Goal: Information Seeking & Learning: Learn about a topic

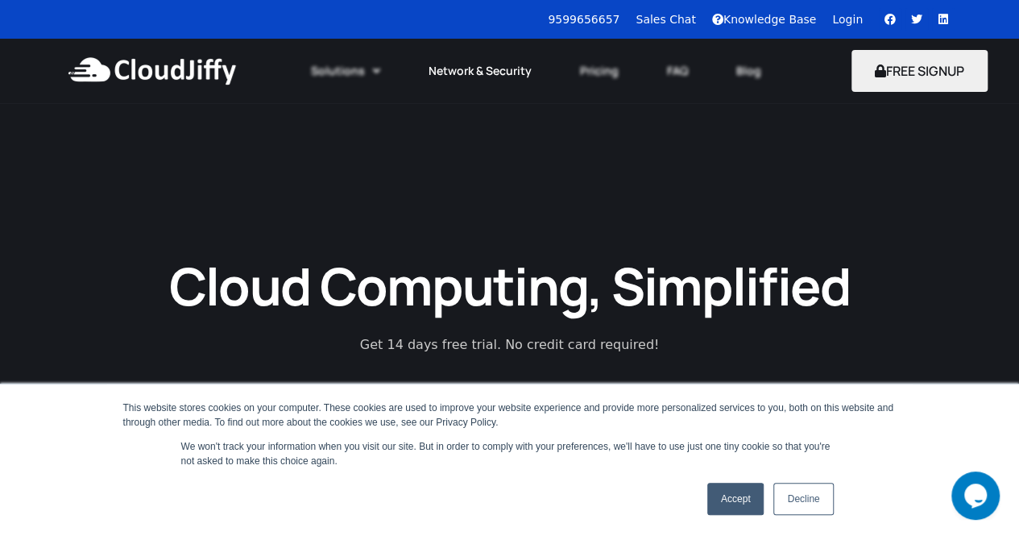
click at [508, 75] on link "Network & Security" at bounding box center [480, 70] width 151 height 35
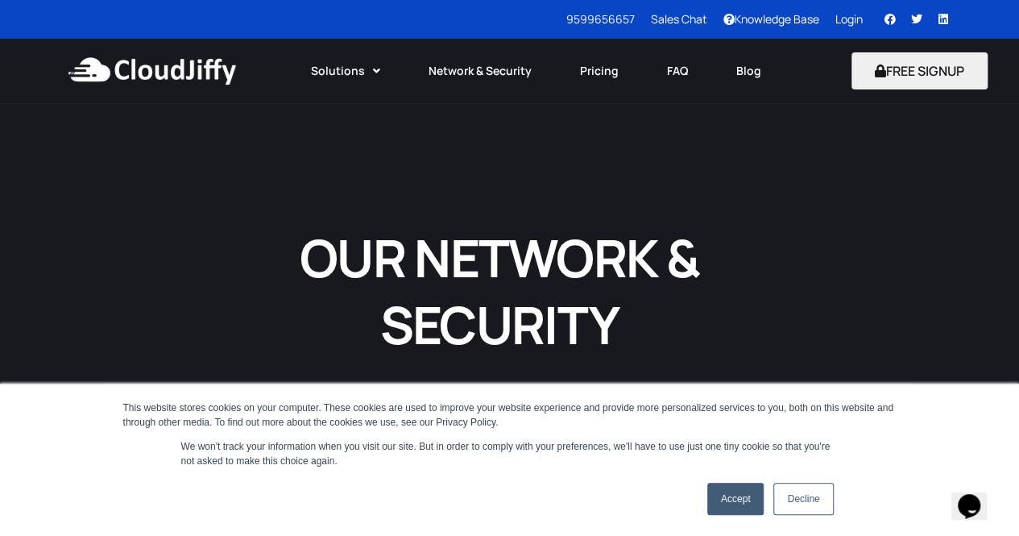
click at [827, 497] on link "Decline" at bounding box center [804, 499] width 60 height 32
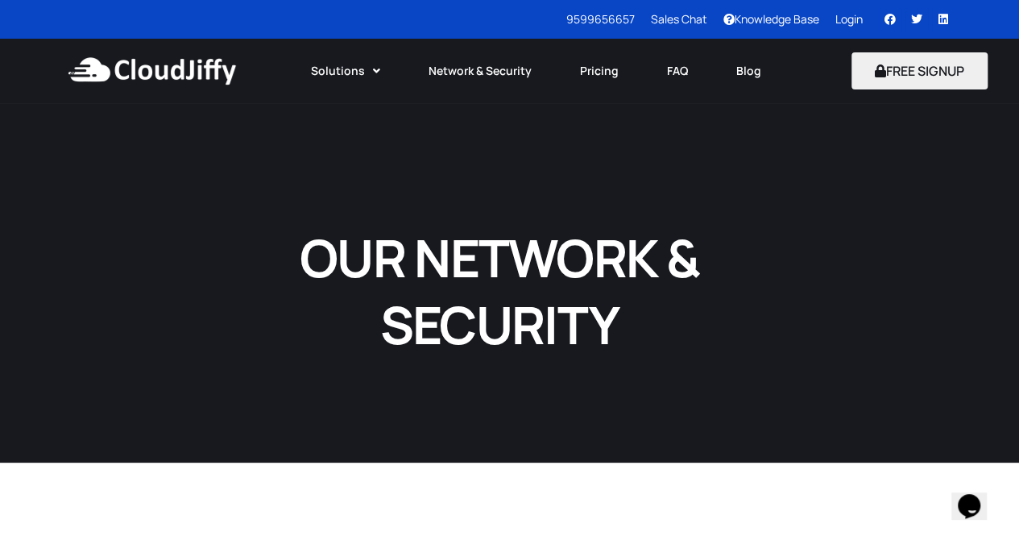
scroll to position [15, 0]
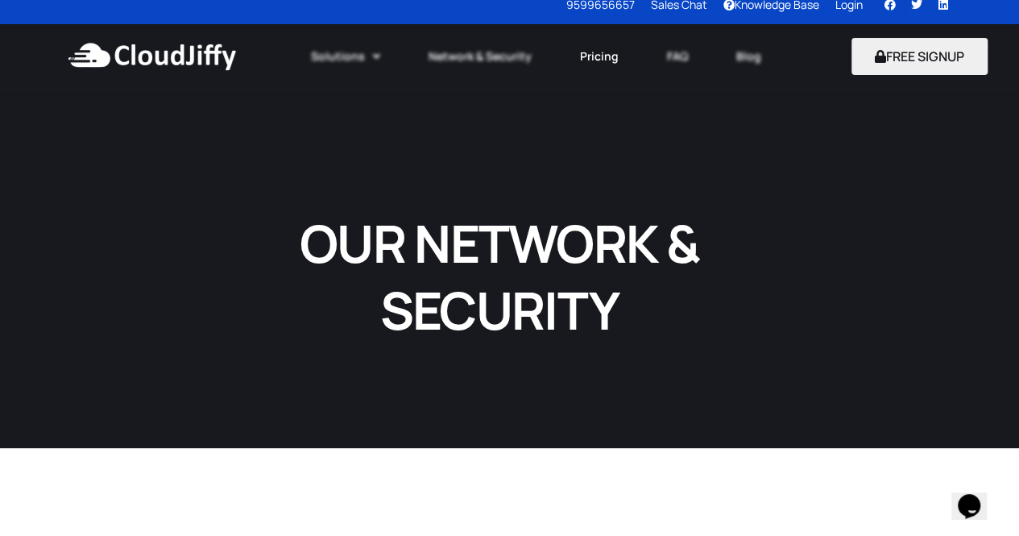
click at [612, 56] on link "Pricing" at bounding box center [599, 56] width 87 height 35
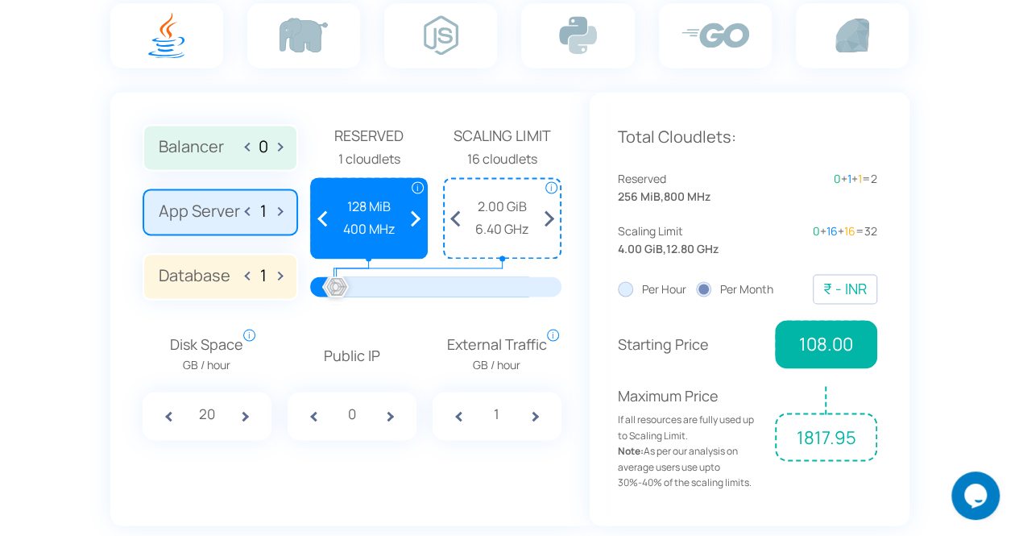
scroll to position [1063, 0]
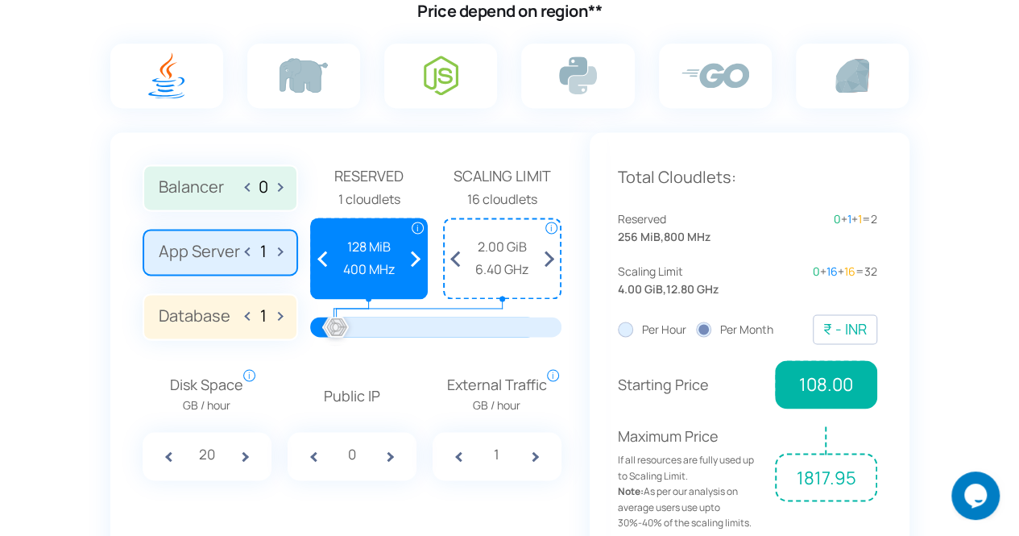
click at [453, 74] on img at bounding box center [441, 75] width 35 height 39
click at [0, 0] on input "radio" at bounding box center [0, 0] width 0 height 0
click at [453, 74] on img at bounding box center [441, 75] width 35 height 39
click at [0, 0] on input "radio" at bounding box center [0, 0] width 0 height 0
click at [235, 255] on label "App Server 1" at bounding box center [221, 252] width 156 height 47
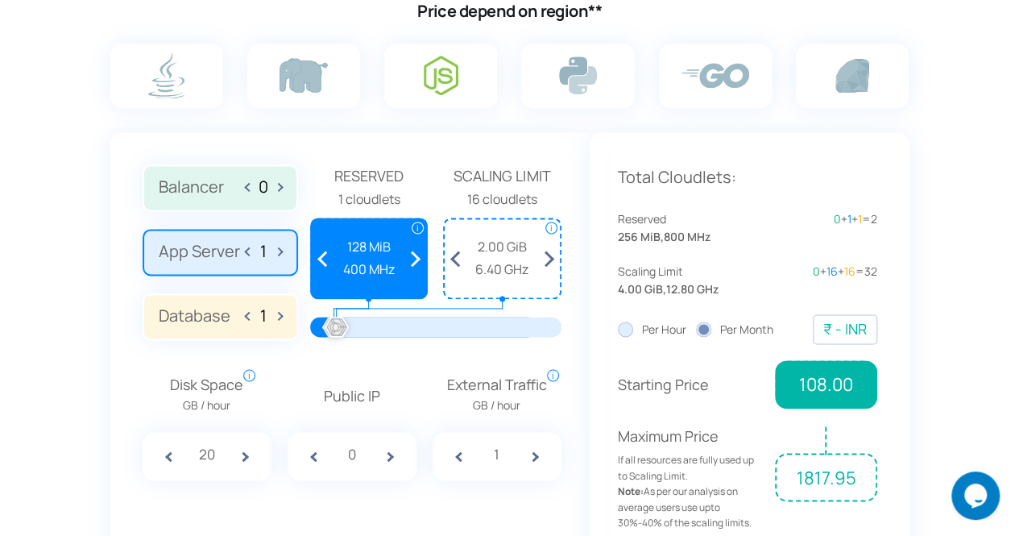
click at [0, 0] on input "App Server 1" at bounding box center [0, 0] width 0 height 0
click at [417, 256] on span at bounding box center [415, 258] width 23 height 78
click at [323, 261] on span at bounding box center [323, 258] width 23 height 78
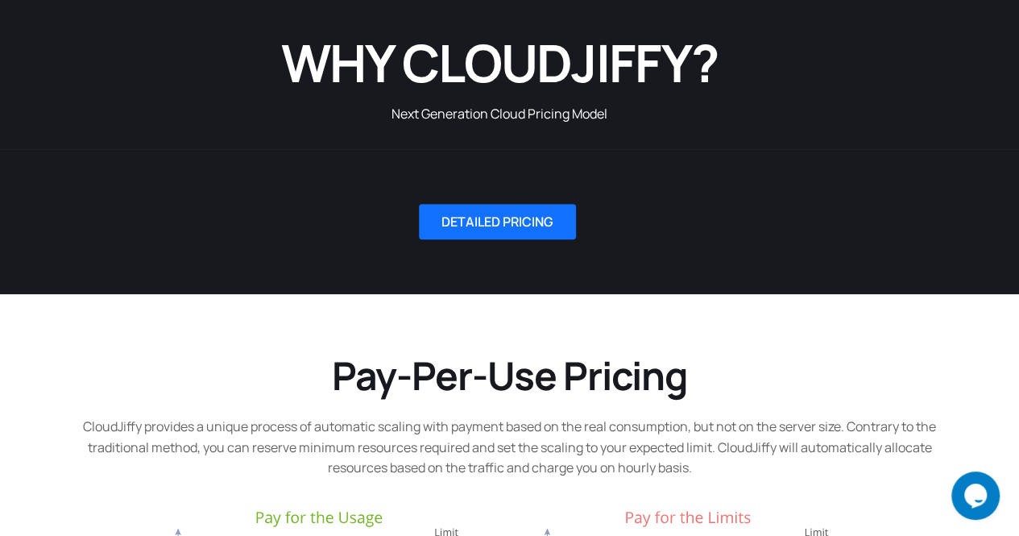
scroll to position [0, 0]
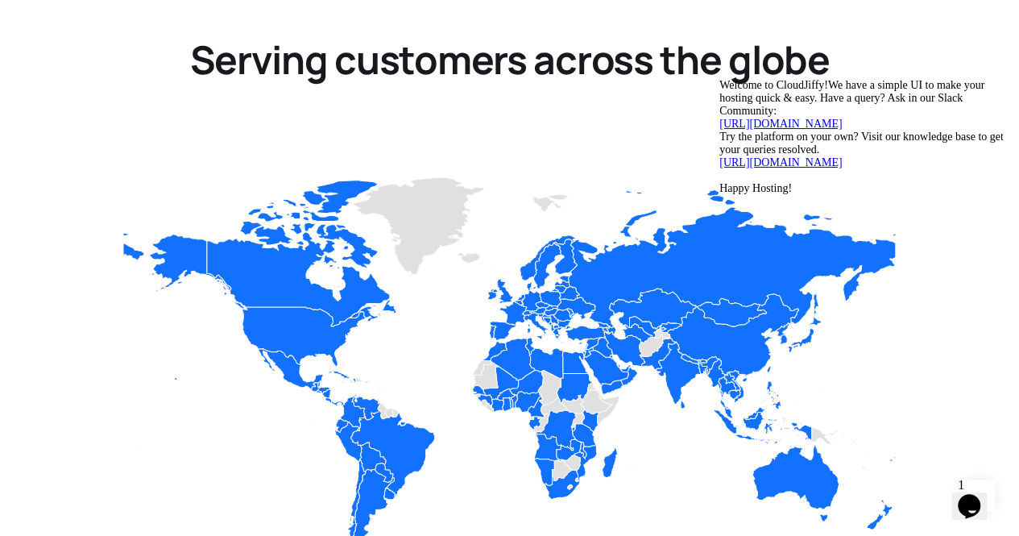
scroll to position [1913, 0]
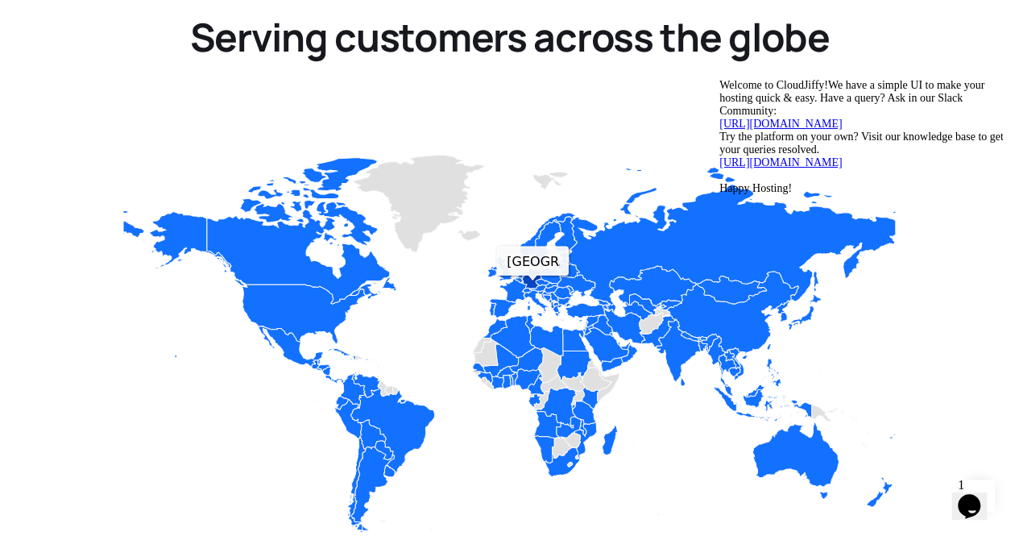
click at [533, 268] on icon "Customer" at bounding box center [531, 279] width 19 height 22
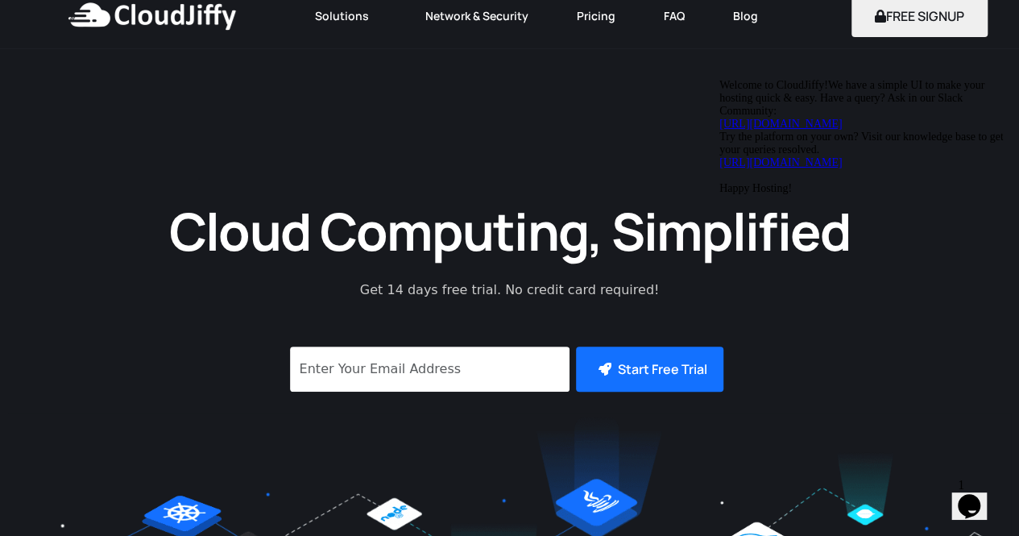
scroll to position [0, 0]
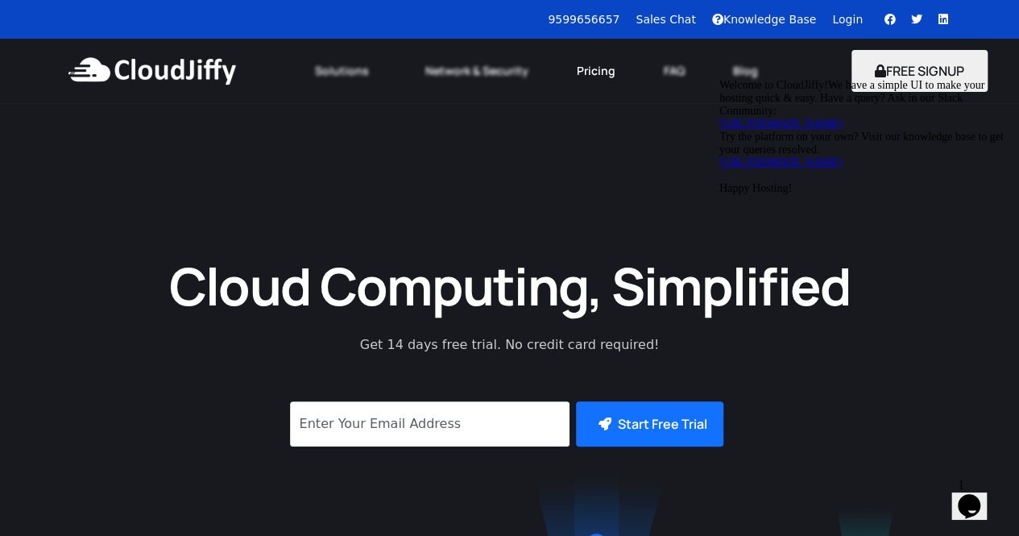
click at [587, 77] on link "Pricing" at bounding box center [595, 70] width 87 height 35
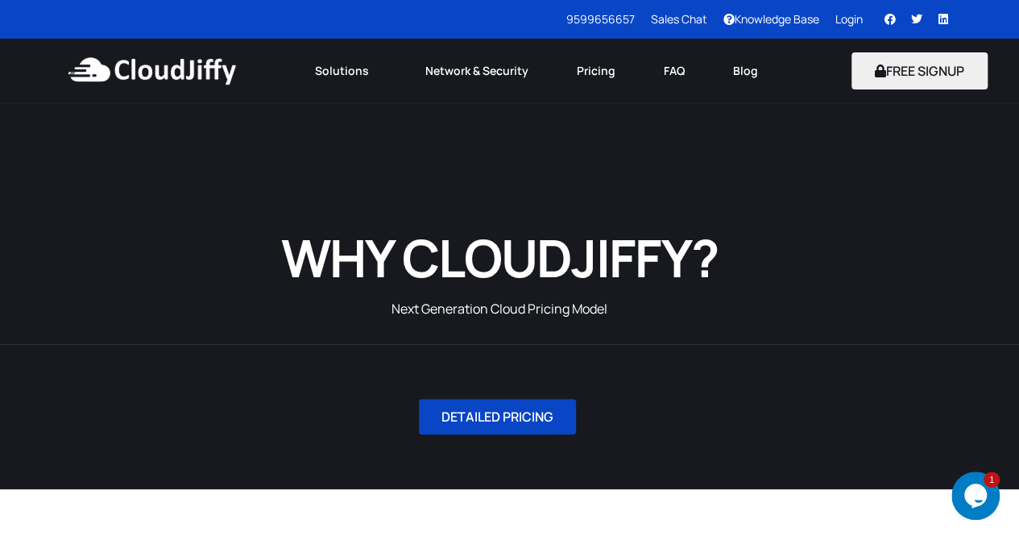
click at [562, 413] on link "DETAILED PRICING" at bounding box center [497, 416] width 157 height 35
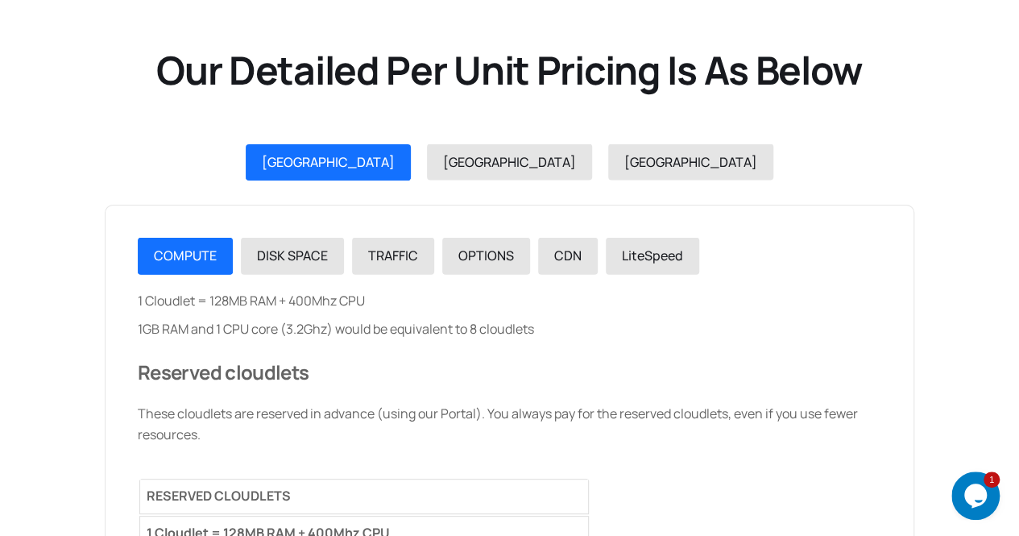
scroll to position [1720, 0]
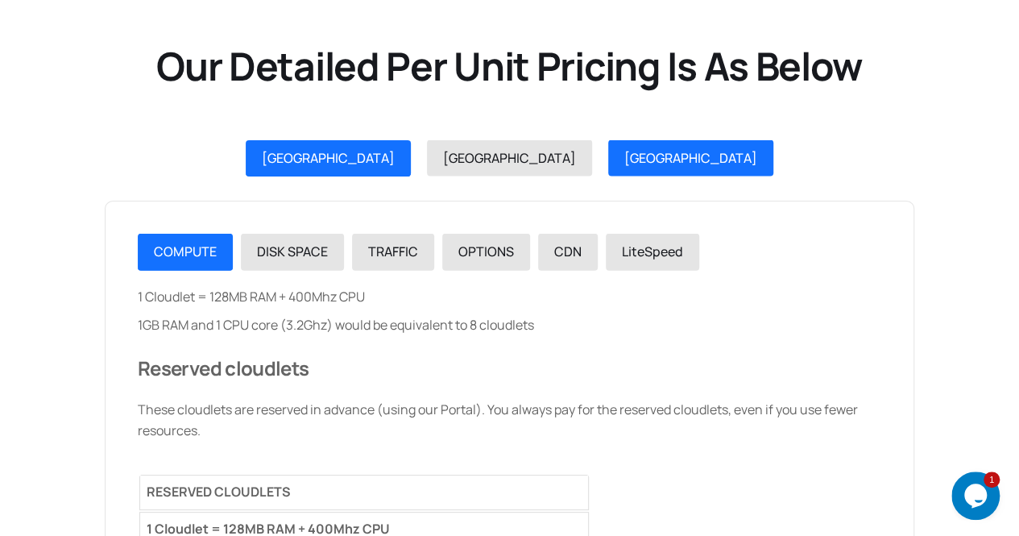
click at [624, 165] on div "[GEOGRAPHIC_DATA]" at bounding box center [690, 158] width 133 height 21
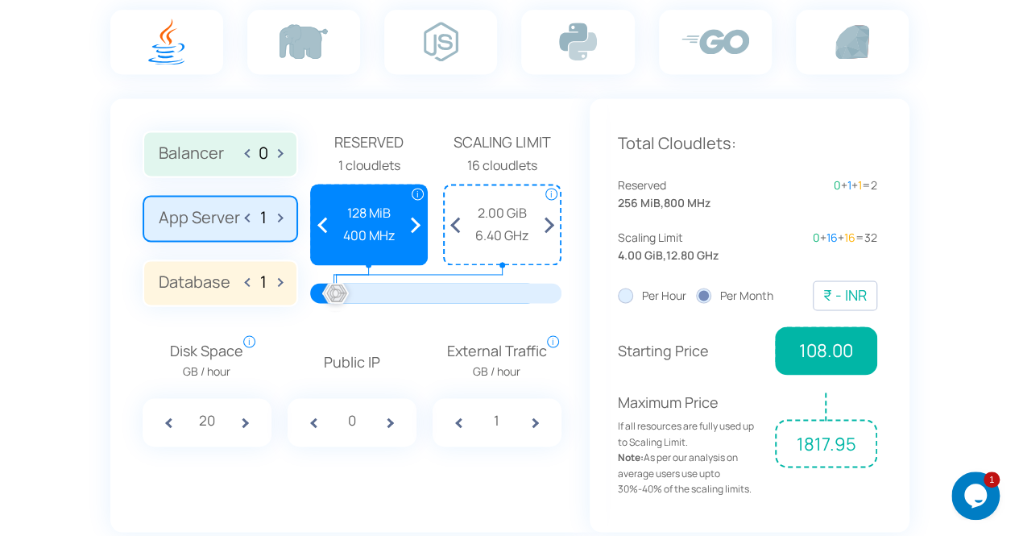
scroll to position [1087, 0]
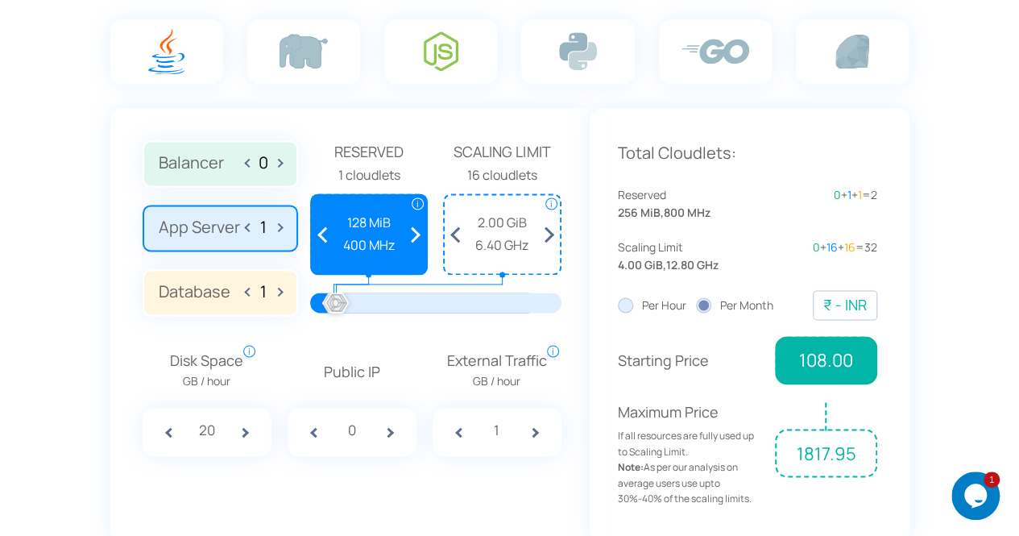
click at [432, 62] on img at bounding box center [441, 50] width 35 height 39
click at [0, 0] on input "radio" at bounding box center [0, 0] width 0 height 0
click at [432, 62] on img at bounding box center [441, 50] width 35 height 39
click at [0, 0] on input "radio" at bounding box center [0, 0] width 0 height 0
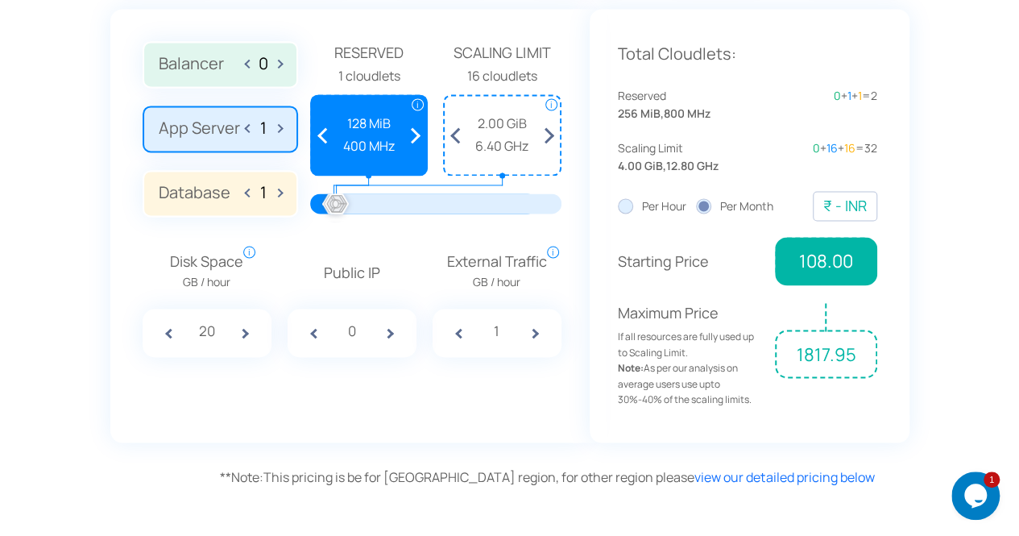
scroll to position [1176, 0]
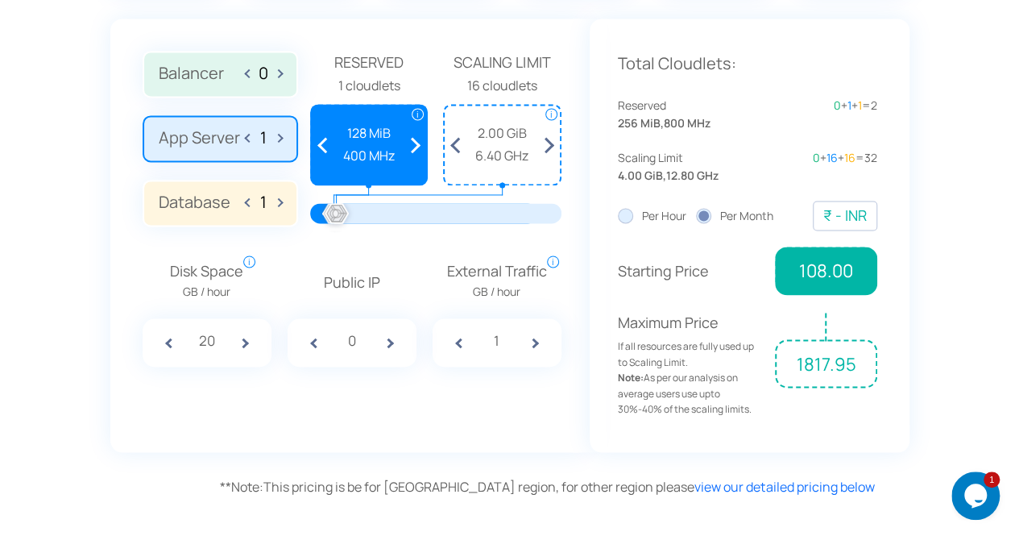
click at [865, 210] on div "₹ - INR" at bounding box center [846, 215] width 44 height 23
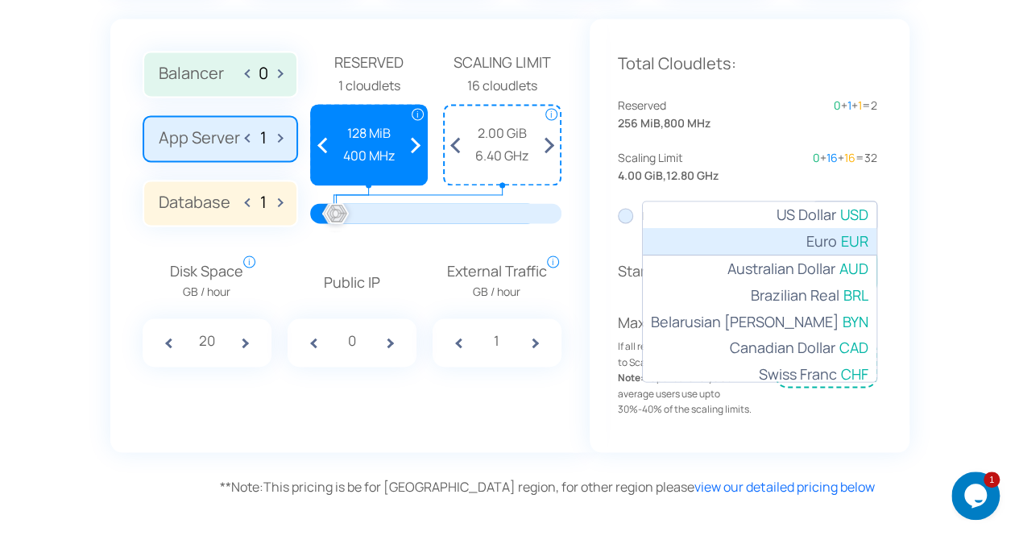
click at [817, 239] on span "Euro" at bounding box center [822, 241] width 31 height 23
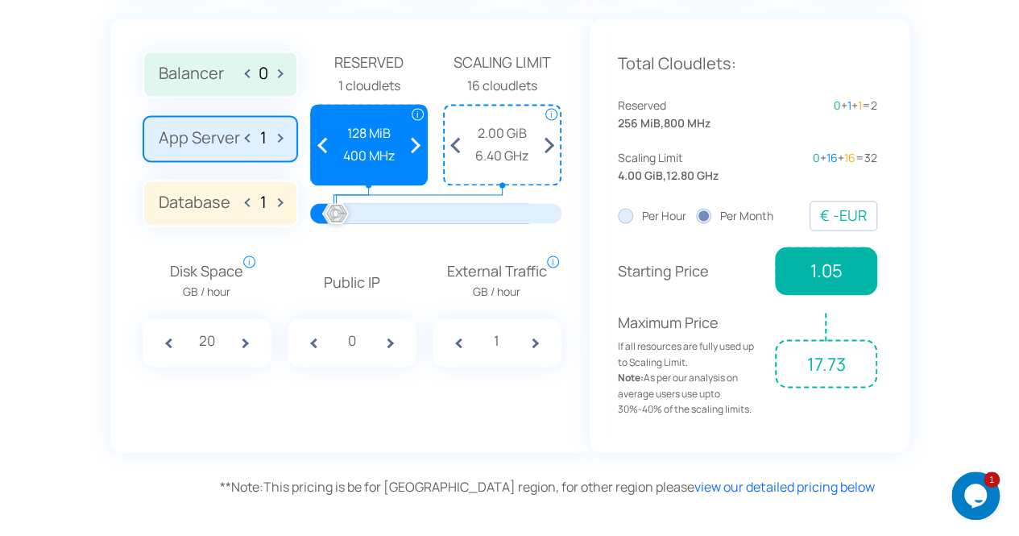
click at [246, 203] on span at bounding box center [250, 202] width 9 height 26
click at [280, 201] on span at bounding box center [276, 202] width 9 height 26
click at [251, 201] on span at bounding box center [250, 202] width 9 height 26
click at [284, 198] on label "Database 0" at bounding box center [221, 203] width 156 height 47
click at [0, 0] on input "Database 0" at bounding box center [0, 0] width 0 height 0
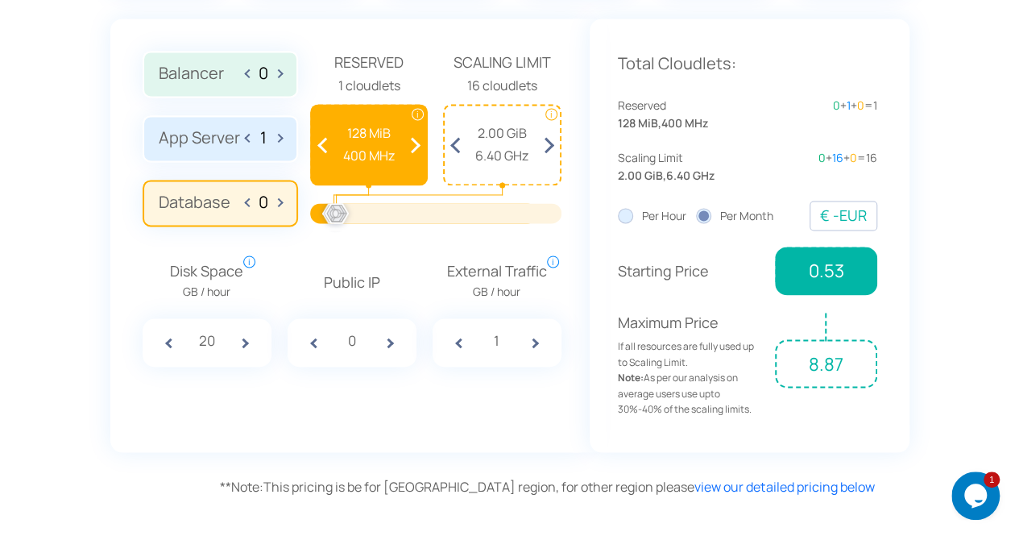
click at [282, 200] on label "Database 0" at bounding box center [221, 203] width 156 height 47
click at [0, 0] on input "Database 0" at bounding box center [0, 0] width 0 height 0
click at [282, 192] on label "Database 0" at bounding box center [221, 203] width 156 height 47
click at [0, 0] on input "Database 0" at bounding box center [0, 0] width 0 height 0
click at [554, 144] on span at bounding box center [548, 145] width 23 height 78
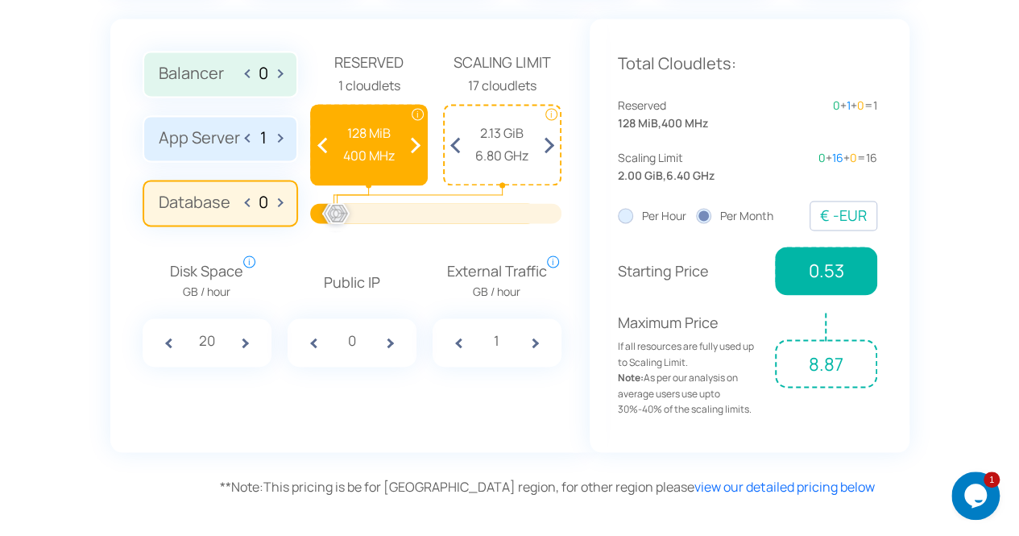
click at [453, 143] on span at bounding box center [456, 145] width 23 height 78
click at [207, 154] on label "App Server 1" at bounding box center [221, 138] width 156 height 47
click at [0, 0] on input "App Server 1" at bounding box center [0, 0] width 0 height 0
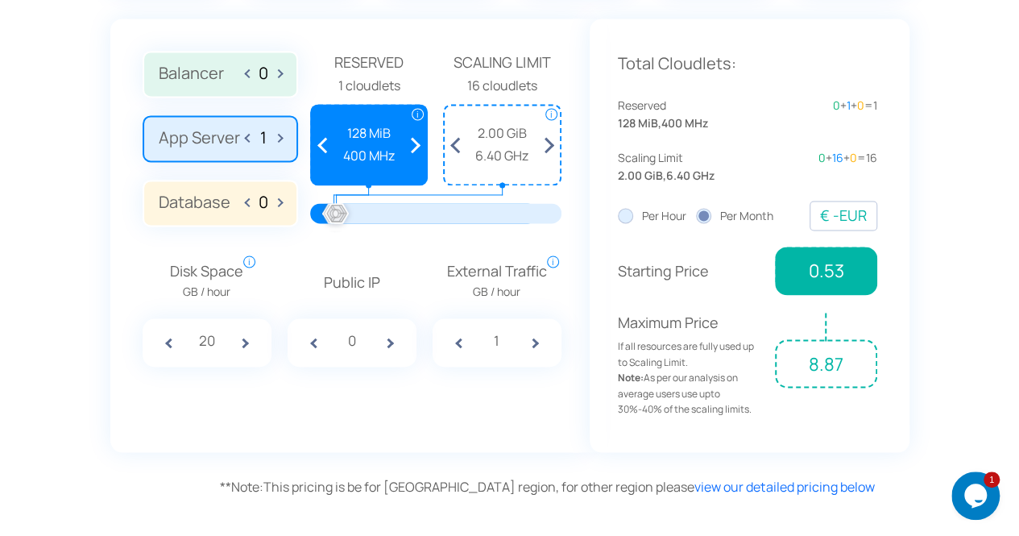
click at [280, 202] on span at bounding box center [276, 202] width 9 height 26
type input "1"
click at [190, 213] on label "Database 1" at bounding box center [221, 203] width 156 height 47
click at [0, 0] on input "Database 1" at bounding box center [0, 0] width 0 height 0
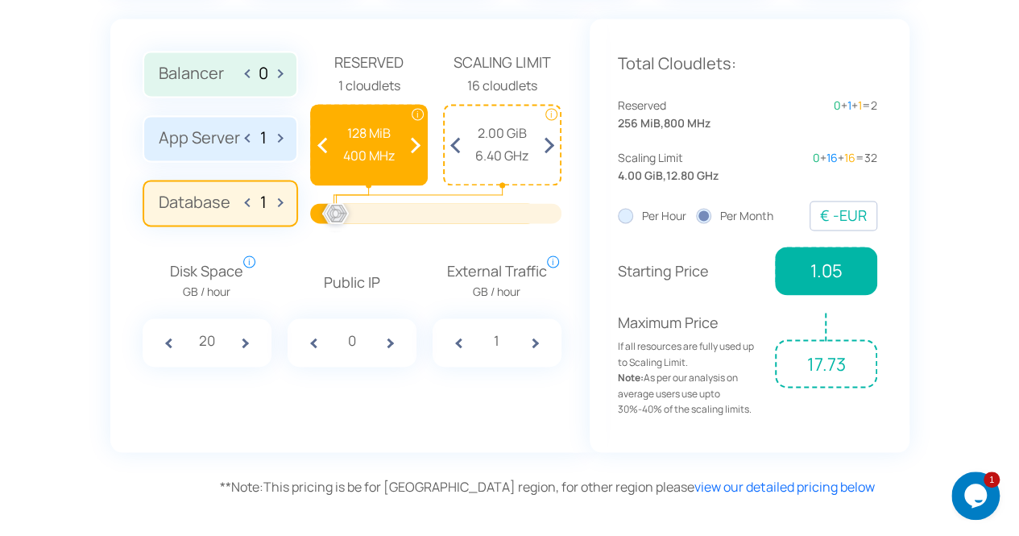
click at [393, 341] on span at bounding box center [400, 342] width 32 height 48
type input "1"
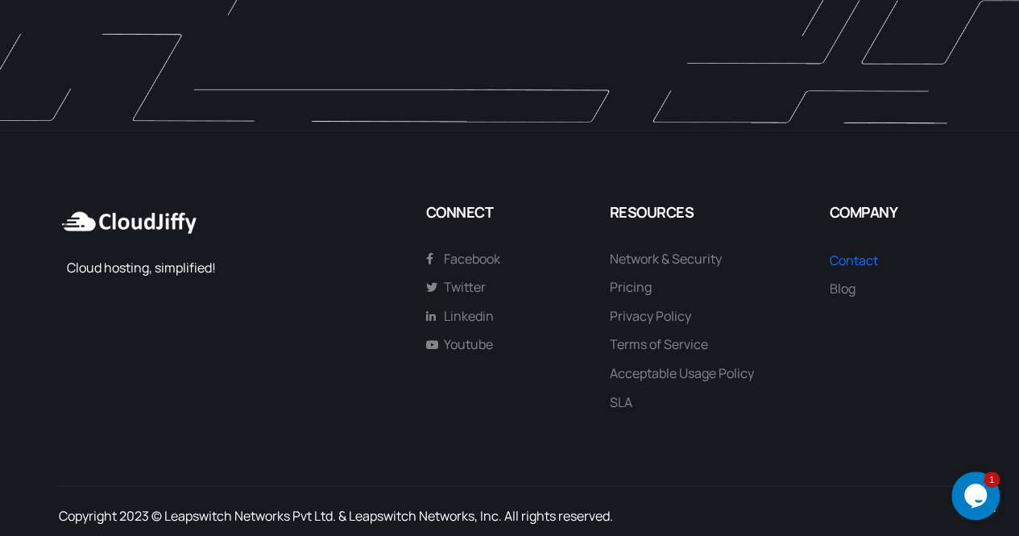
scroll to position [0, 0]
